Goal: Navigation & Orientation: Find specific page/section

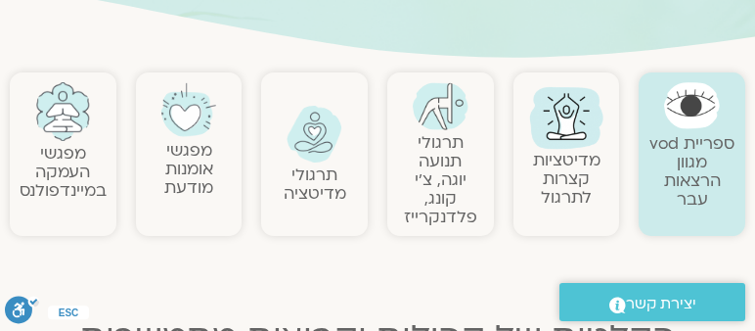
scroll to position [167, 0]
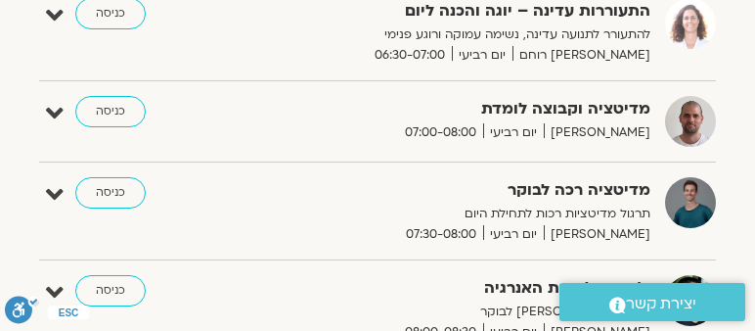
scroll to position [329, 0]
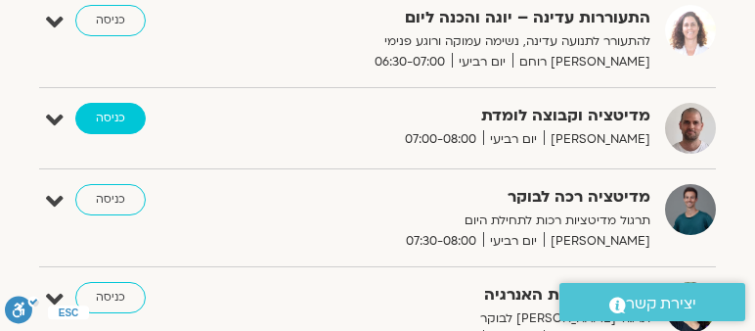
click at [117, 117] on link "כניסה" at bounding box center [110, 118] width 70 height 31
